Goal: Information Seeking & Learning: Learn about a topic

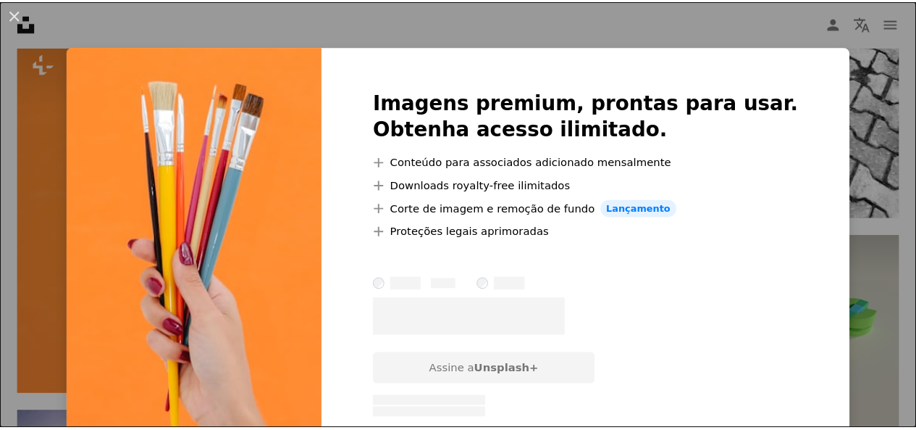
scroll to position [35, 0]
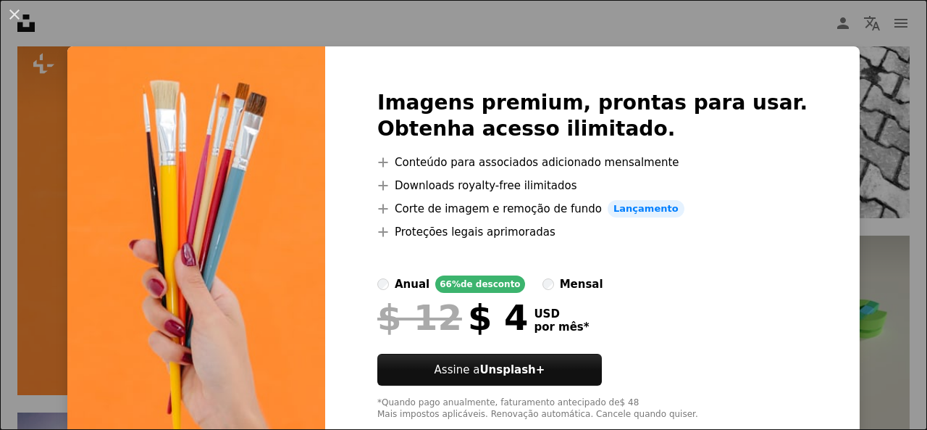
click at [836, 277] on div "An X shape Imagens premium, prontas para usar. Obtenha acesso ilimitado. A plus…" at bounding box center [463, 215] width 927 height 430
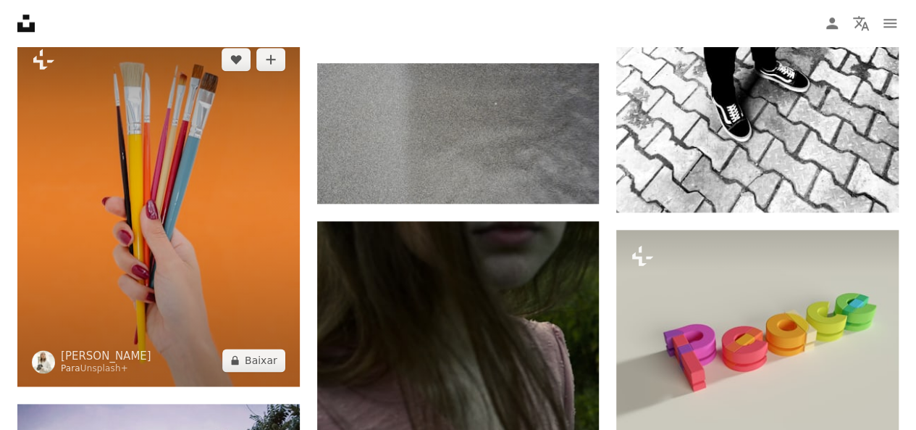
click at [275, 240] on img at bounding box center [158, 209] width 283 height 353
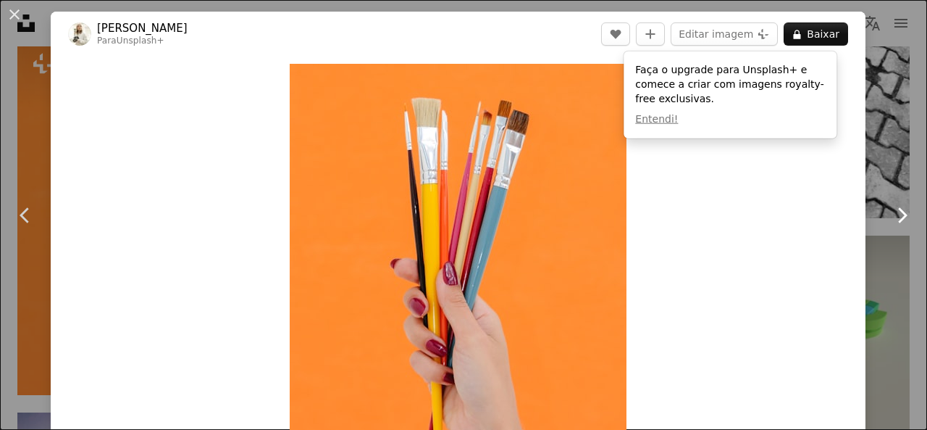
click at [877, 175] on link "Chevron right" at bounding box center [902, 215] width 51 height 139
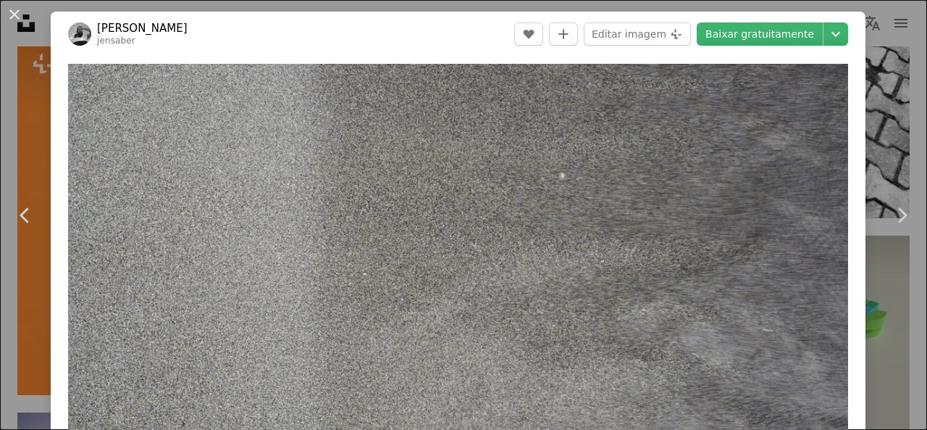
click at [869, 125] on div "An X shape Chevron left Chevron right [PERSON_NAME] A heart A plus sign Editar …" at bounding box center [463, 215] width 927 height 430
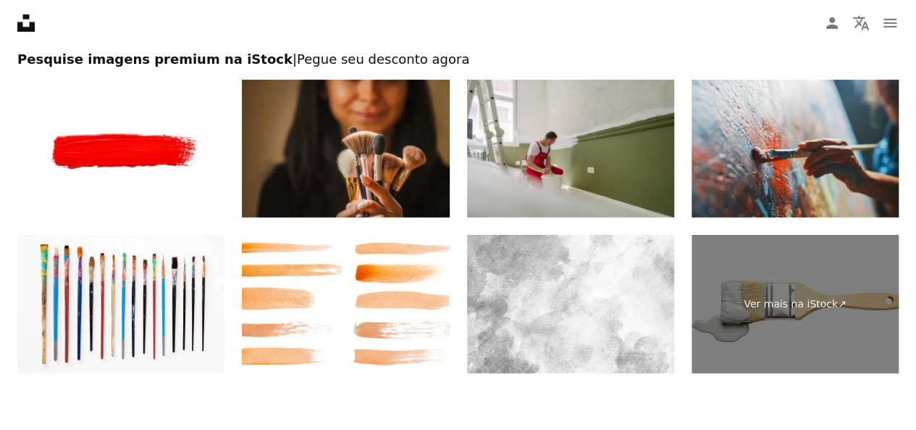
scroll to position [2209, 0]
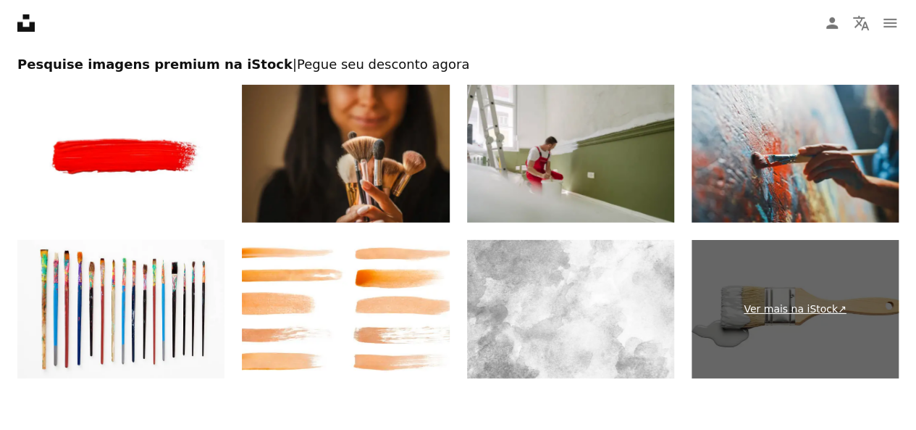
click at [780, 311] on link "Ver mais na iStock ↗" at bounding box center [795, 309] width 207 height 138
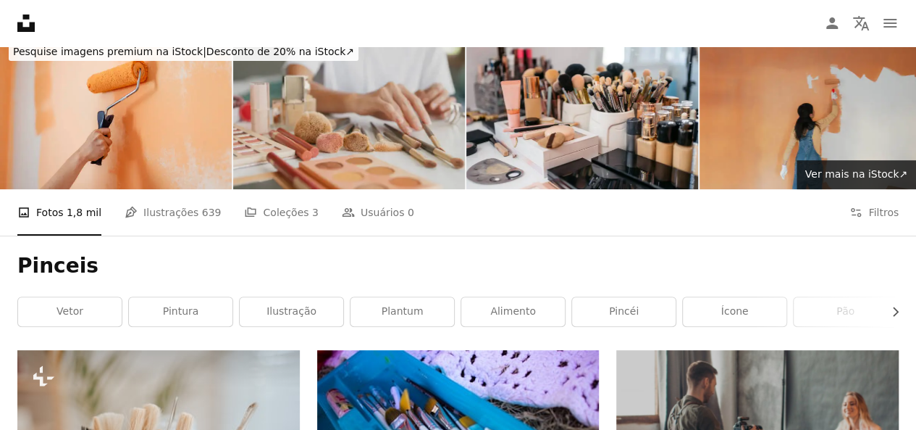
scroll to position [0, 0]
